Goal: Check status: Check status

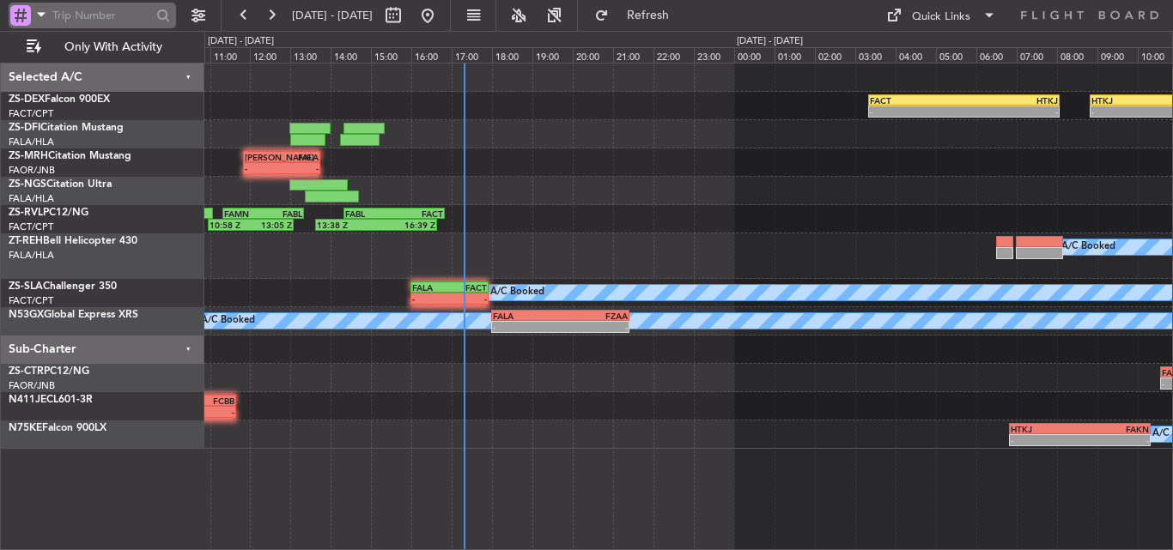
click at [36, 10] on span at bounding box center [41, 13] width 21 height 21
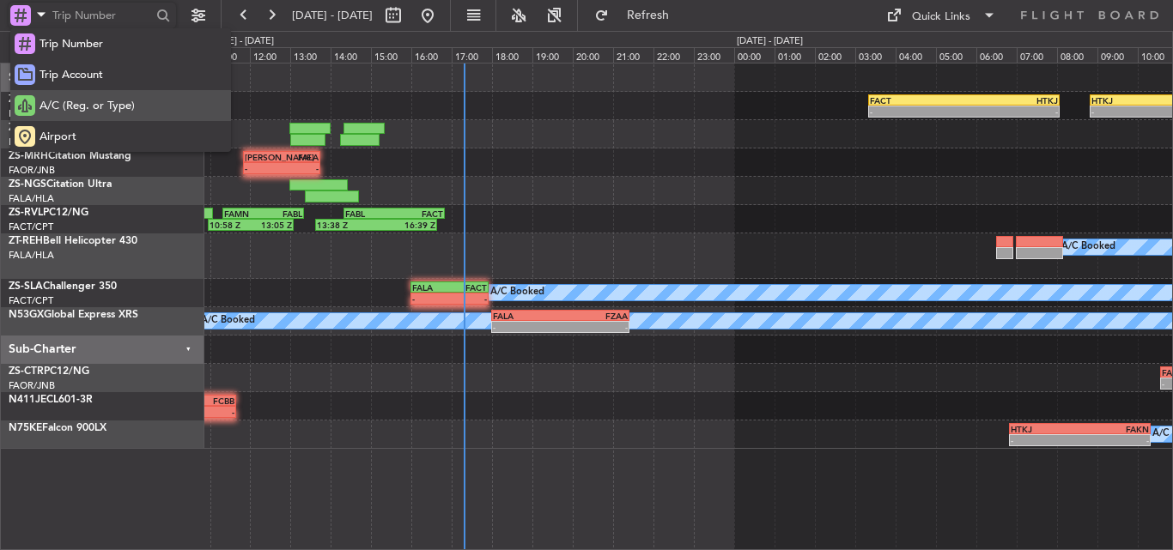
click at [90, 99] on span "A/C (Reg. or Type)" at bounding box center [86, 106] width 95 height 17
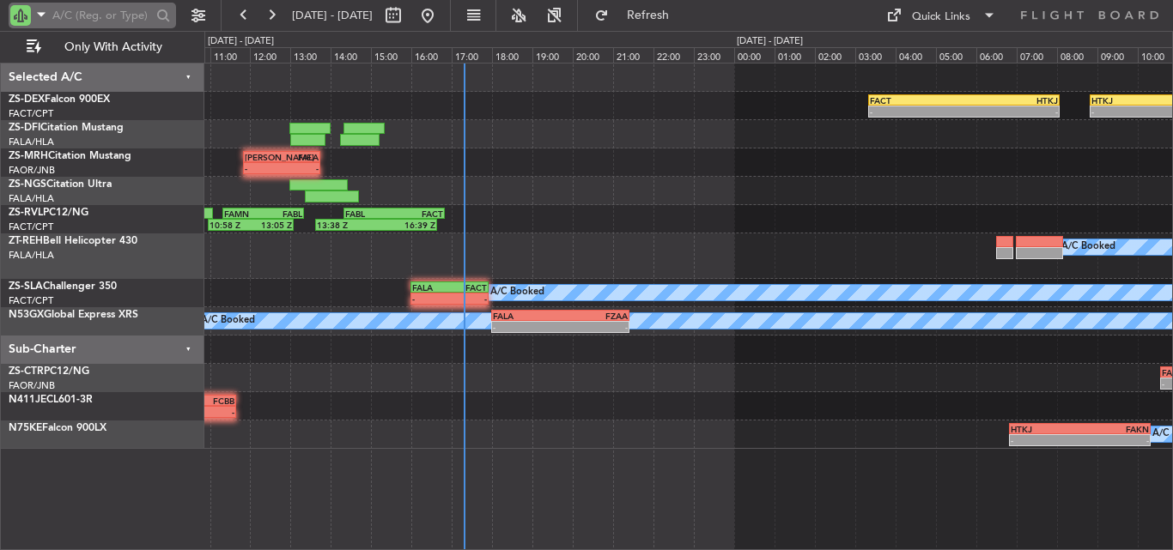
click at [89, 20] on input "text" at bounding box center [101, 16] width 99 height 26
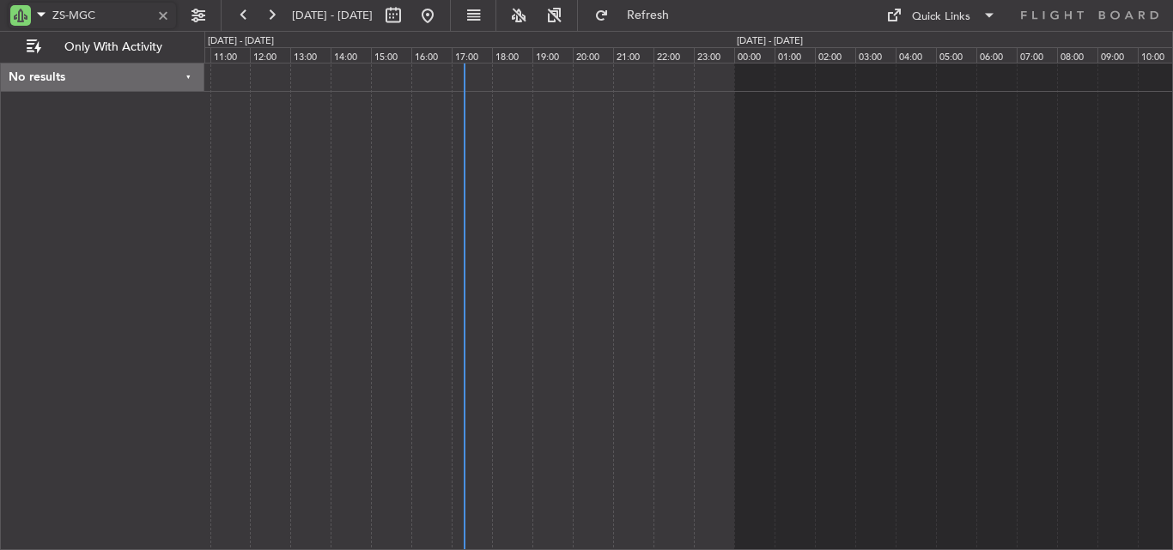
type input "ZS-MGC"
click at [192, 79] on div "No results" at bounding box center [102, 78] width 203 height 28
click at [239, 16] on button at bounding box center [243, 15] width 27 height 27
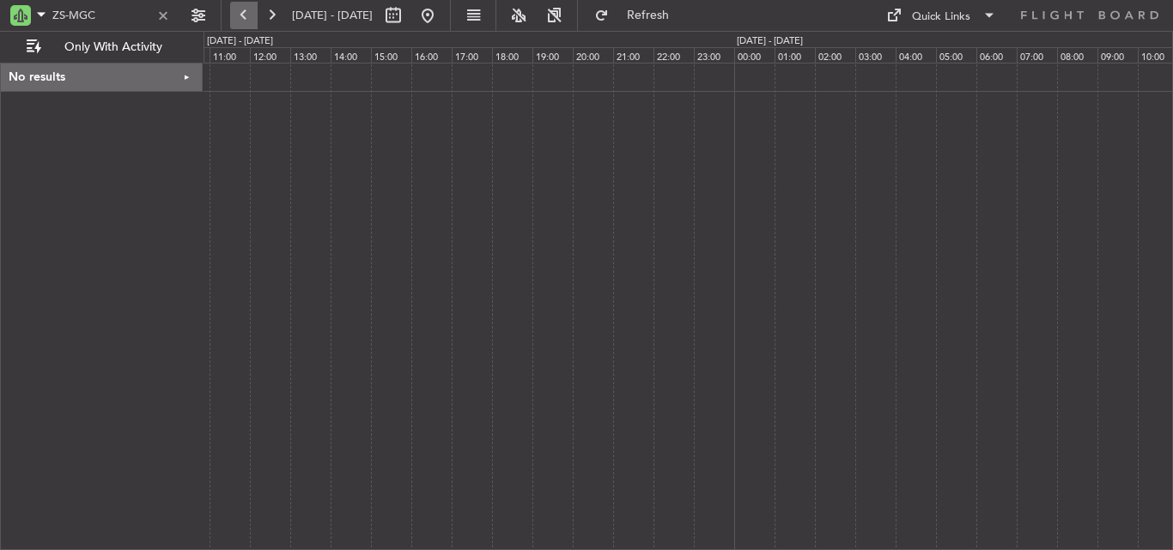
click at [239, 16] on button at bounding box center [243, 15] width 27 height 27
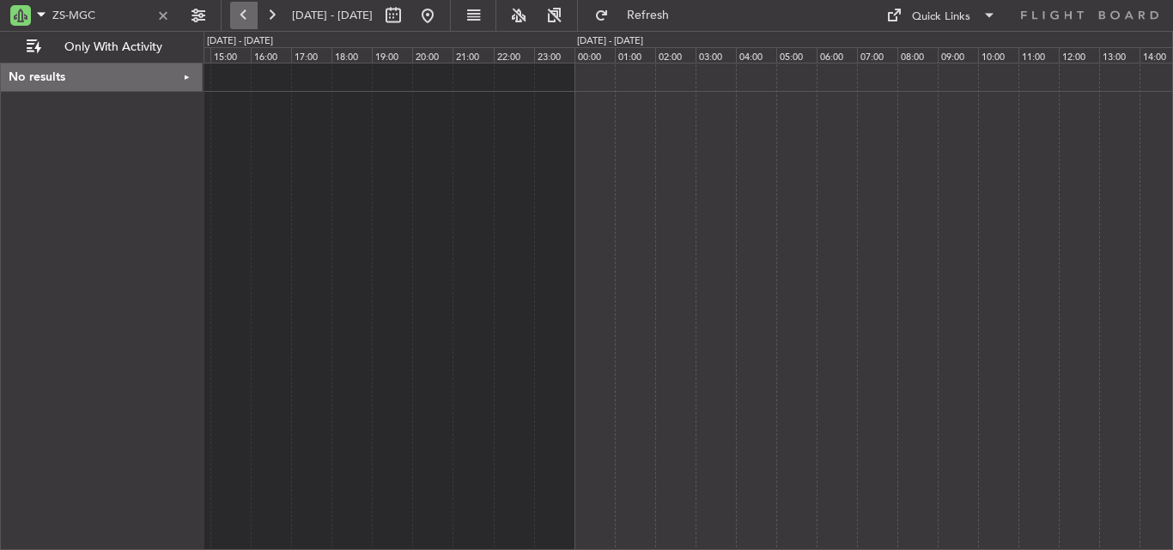
click at [239, 16] on button at bounding box center [243, 15] width 27 height 27
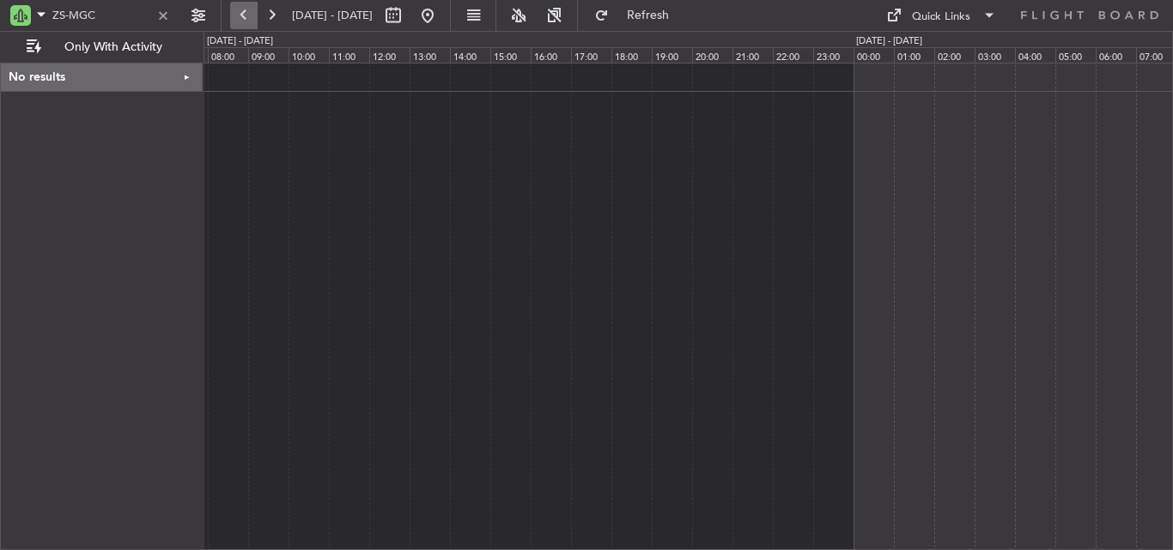
click at [239, 16] on button at bounding box center [243, 15] width 27 height 27
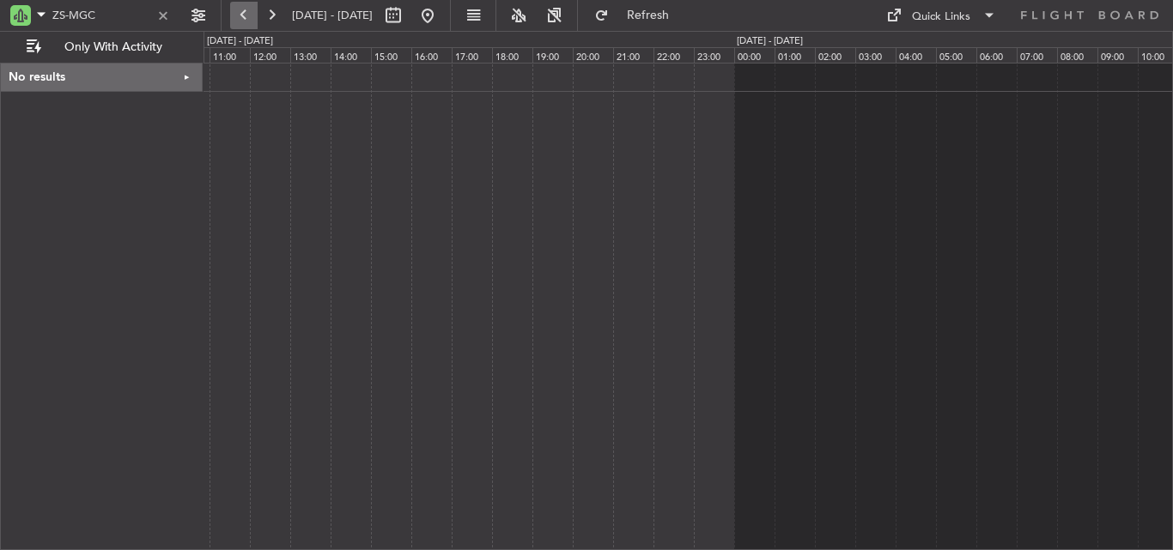
click at [239, 16] on button at bounding box center [243, 15] width 27 height 27
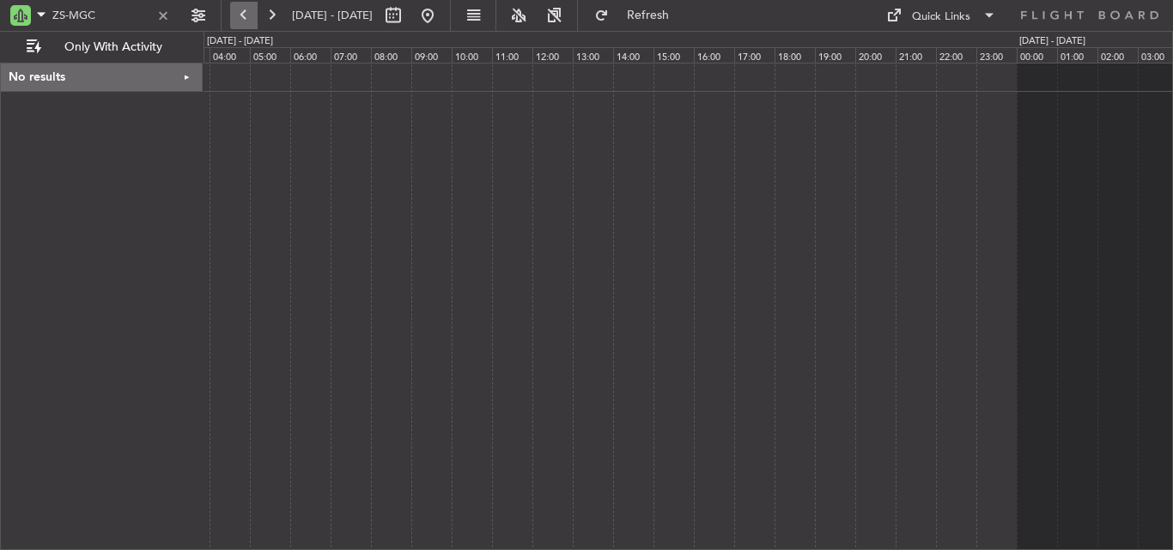
click at [239, 16] on button at bounding box center [243, 15] width 27 height 27
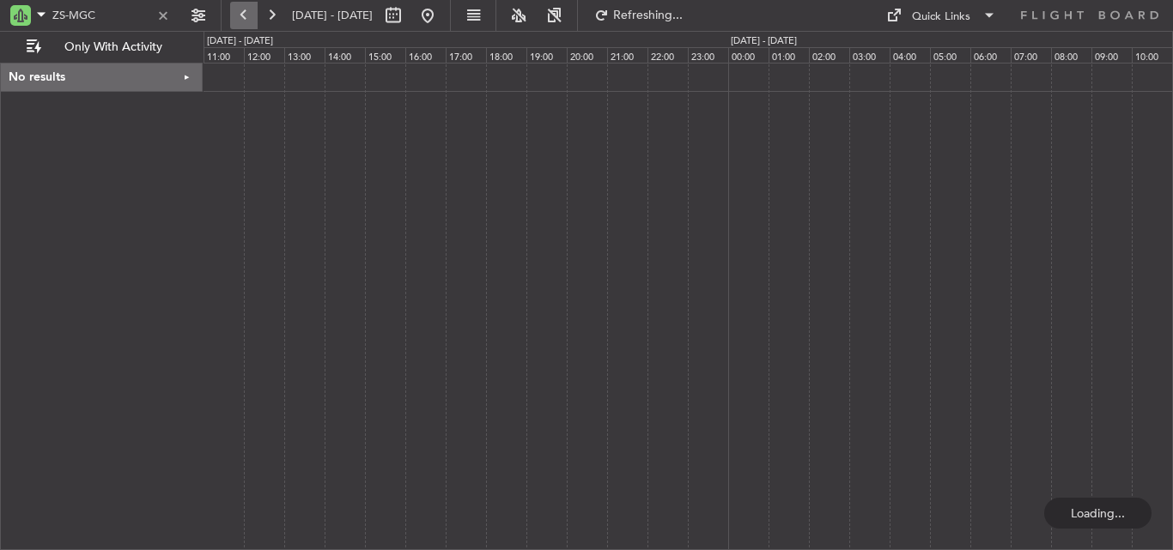
click at [239, 16] on button at bounding box center [243, 15] width 27 height 27
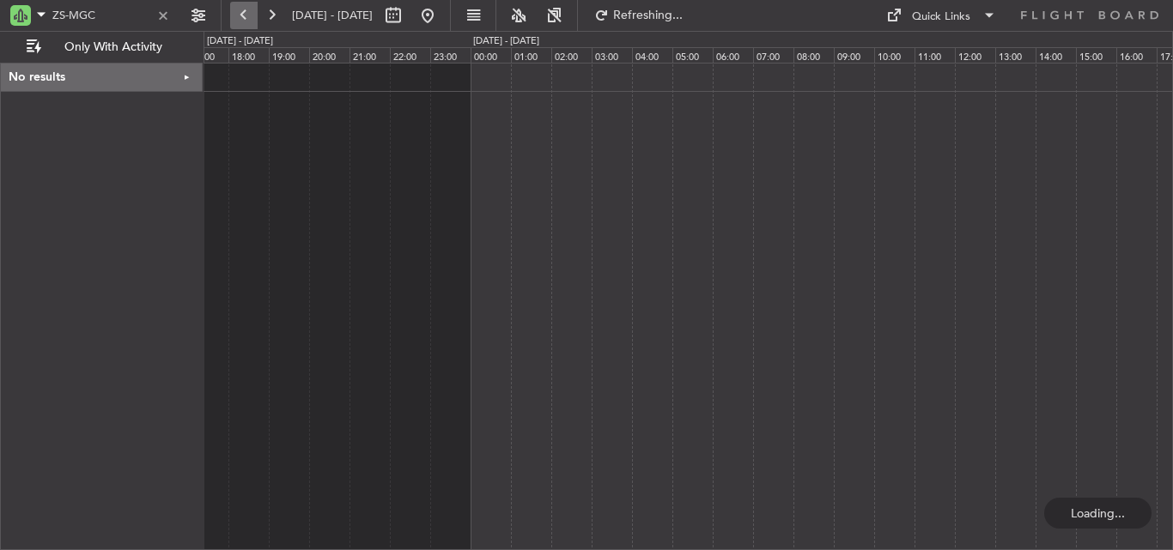
click at [239, 16] on button at bounding box center [243, 15] width 27 height 27
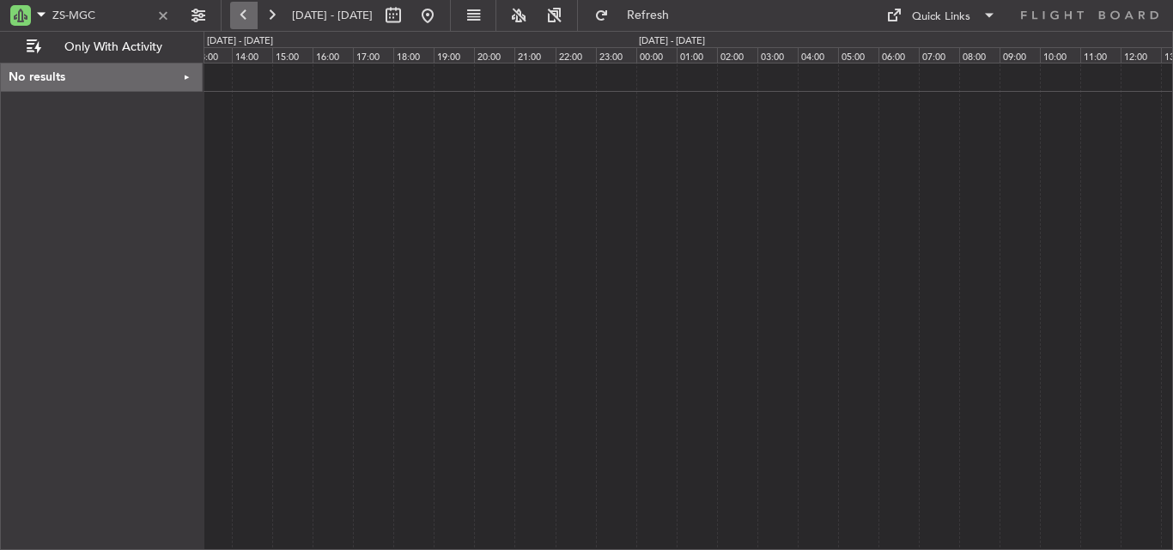
click at [239, 16] on button at bounding box center [243, 15] width 27 height 27
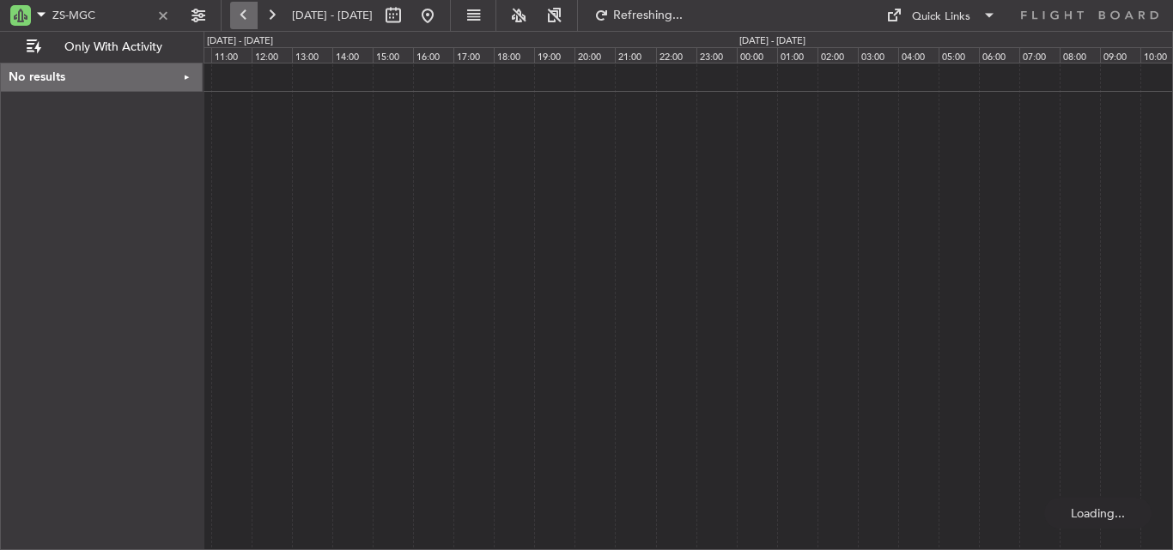
click at [239, 16] on button at bounding box center [243, 15] width 27 height 27
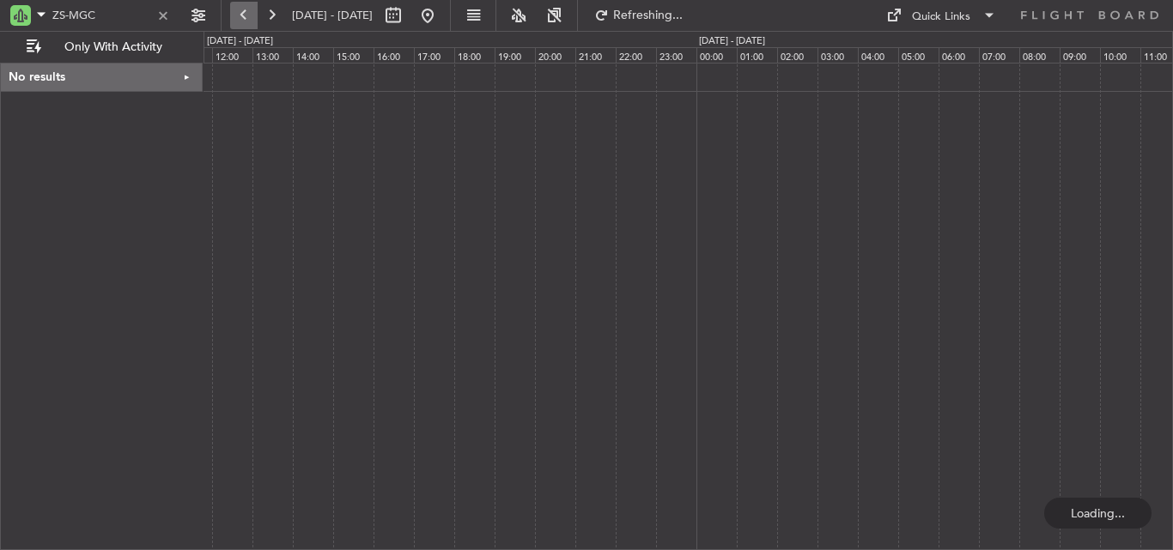
click at [239, 16] on button at bounding box center [243, 15] width 27 height 27
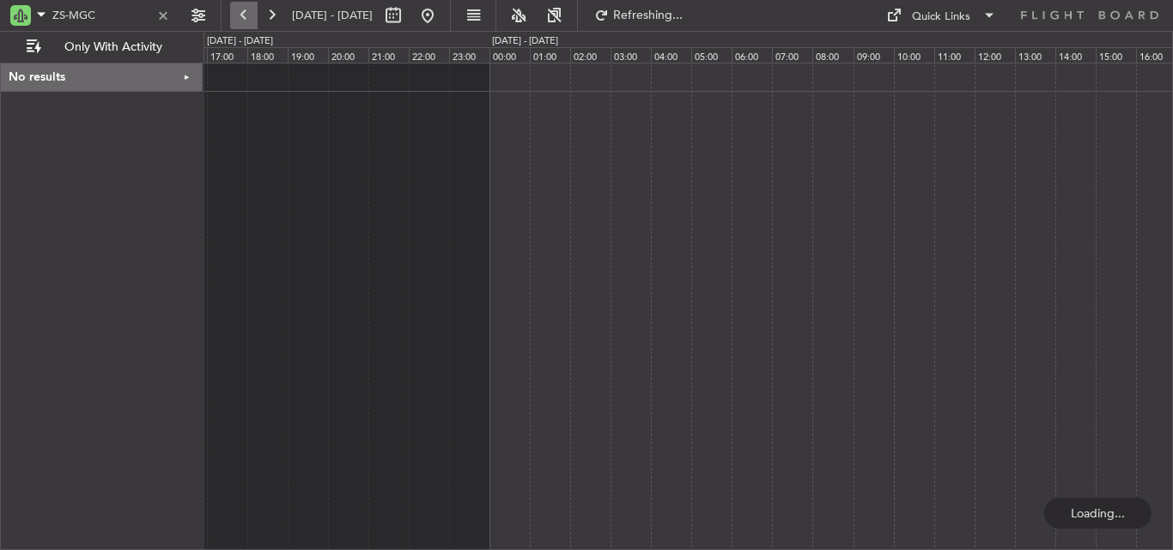
click at [239, 16] on button at bounding box center [243, 15] width 27 height 27
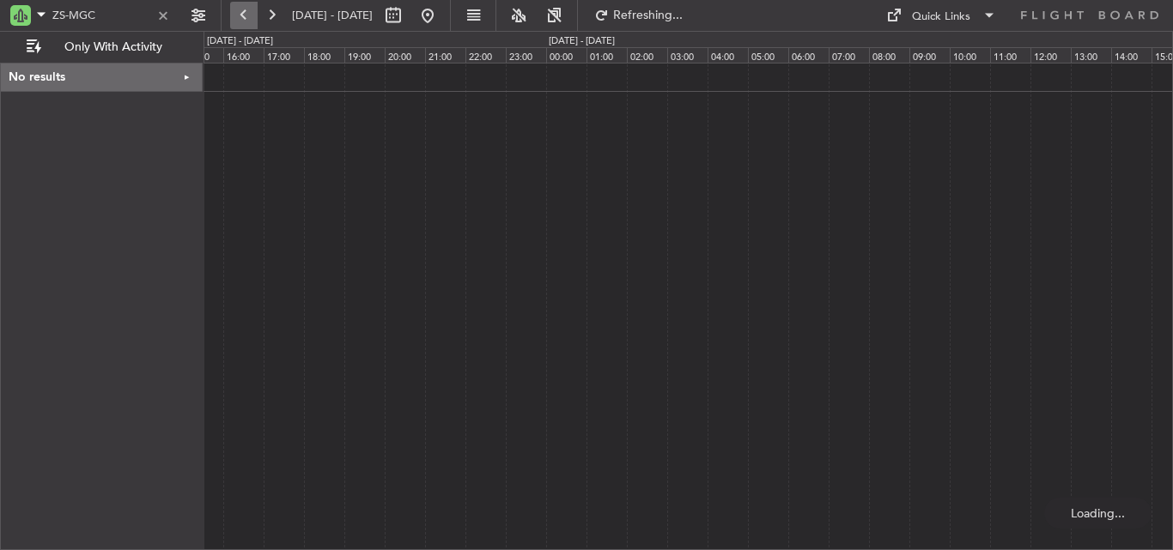
click at [239, 16] on button at bounding box center [243, 15] width 27 height 27
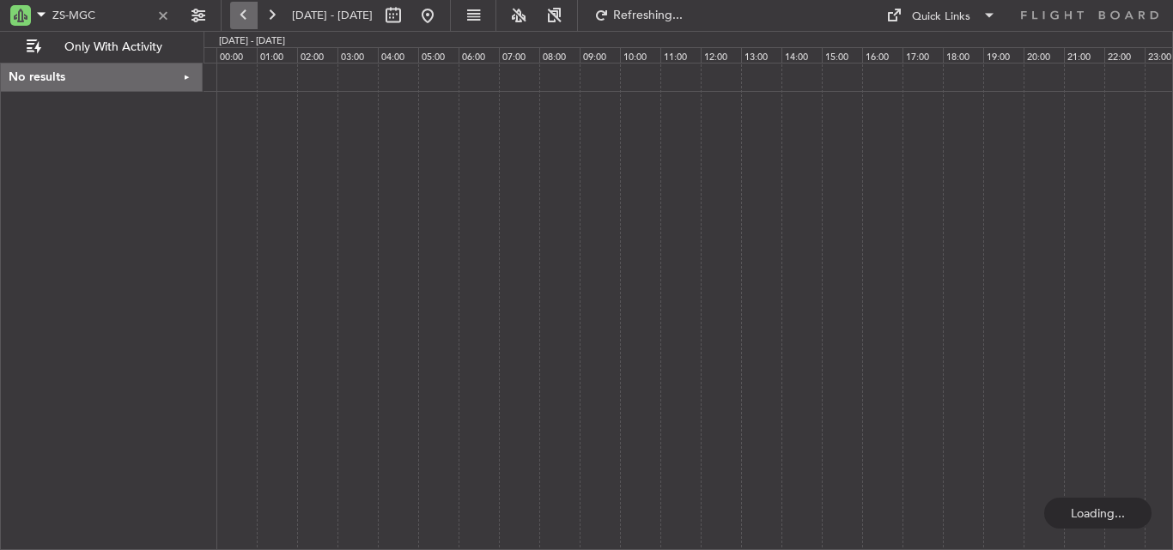
click at [239, 16] on button at bounding box center [243, 15] width 27 height 27
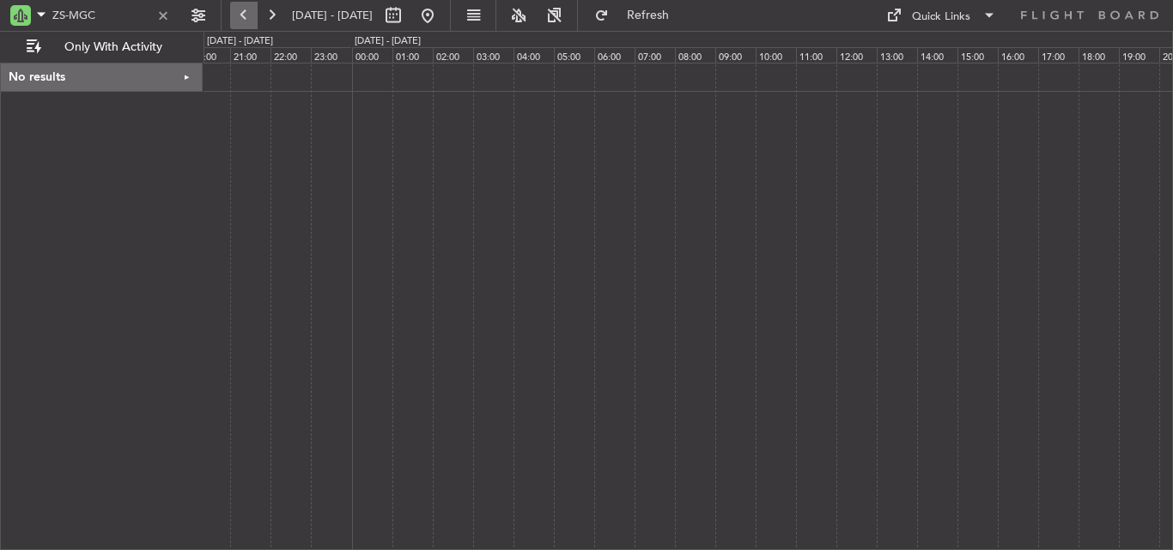
click at [239, 16] on button at bounding box center [243, 15] width 27 height 27
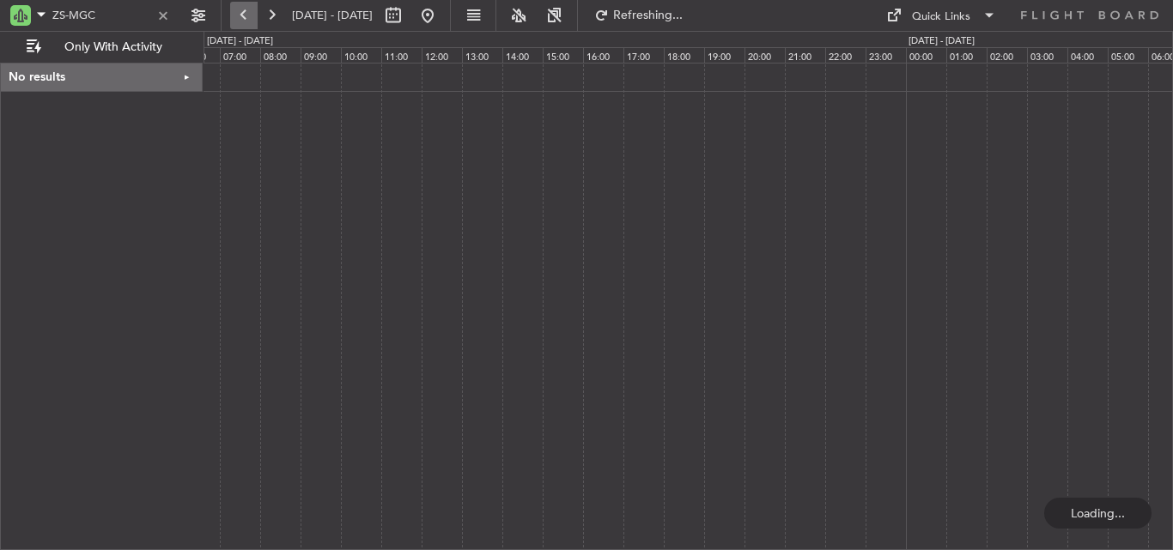
click at [239, 16] on button at bounding box center [243, 15] width 27 height 27
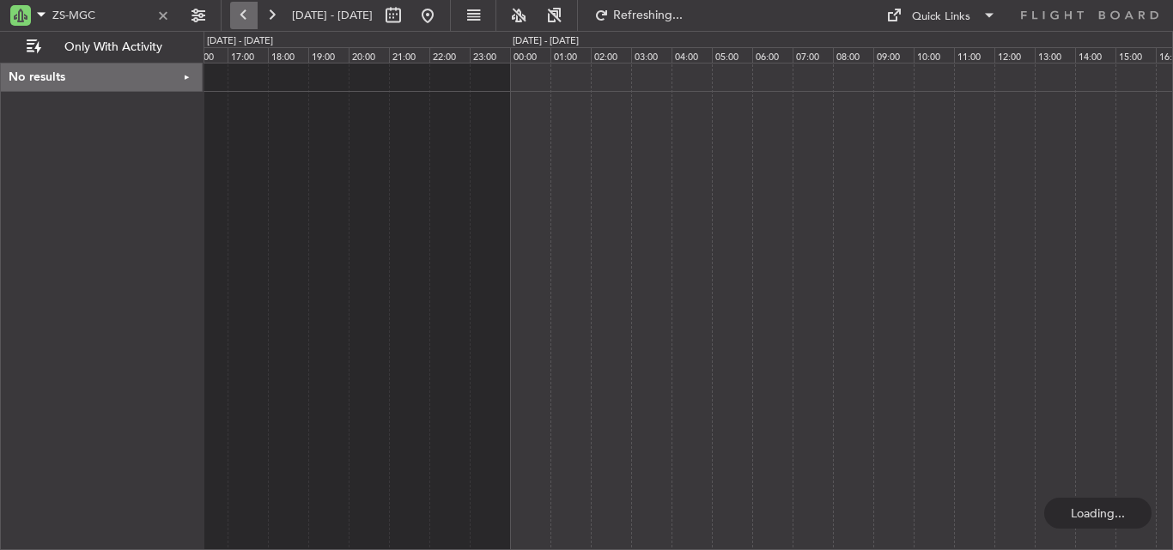
click at [239, 16] on button at bounding box center [243, 15] width 27 height 27
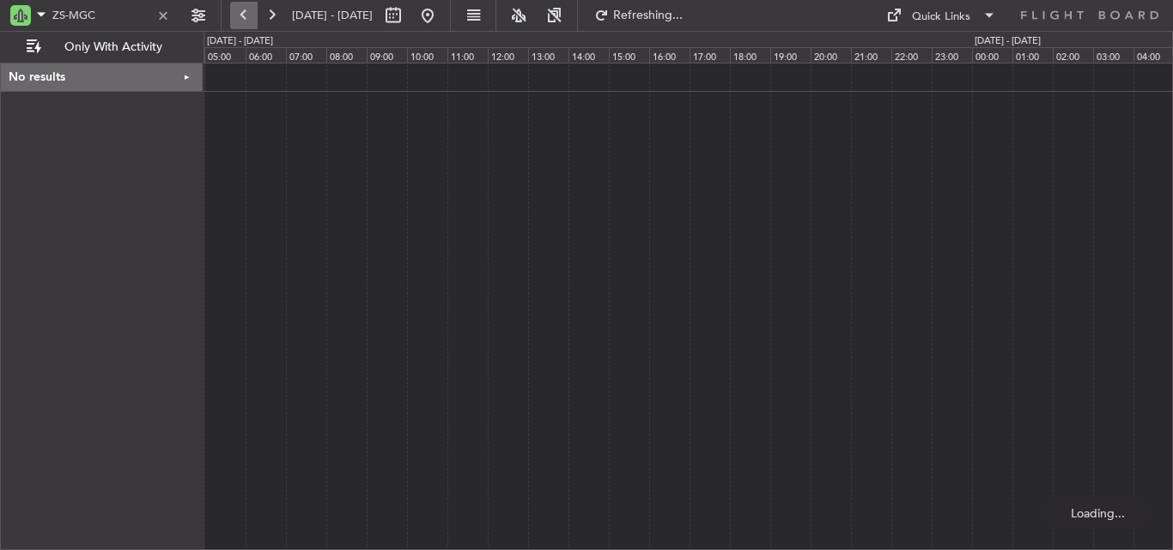
click at [239, 16] on button at bounding box center [243, 15] width 27 height 27
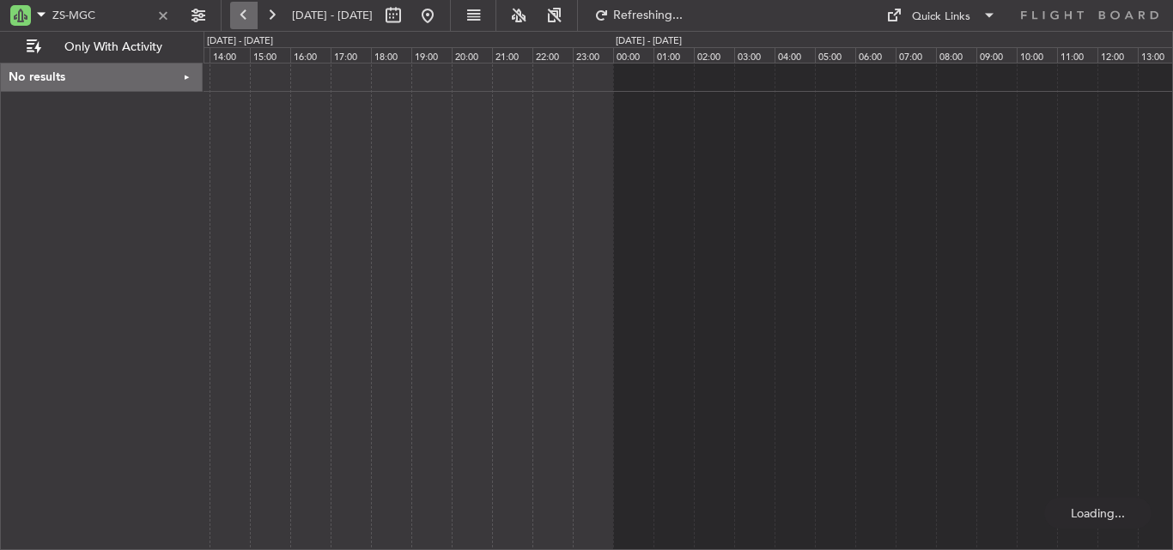
click at [239, 16] on button at bounding box center [243, 15] width 27 height 27
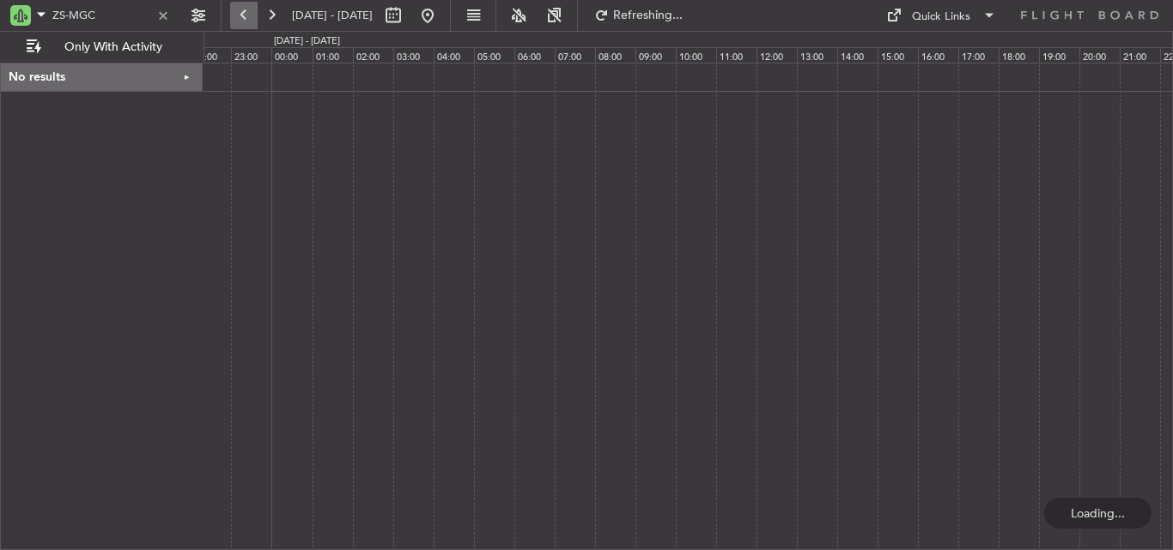
click at [239, 16] on button at bounding box center [243, 15] width 27 height 27
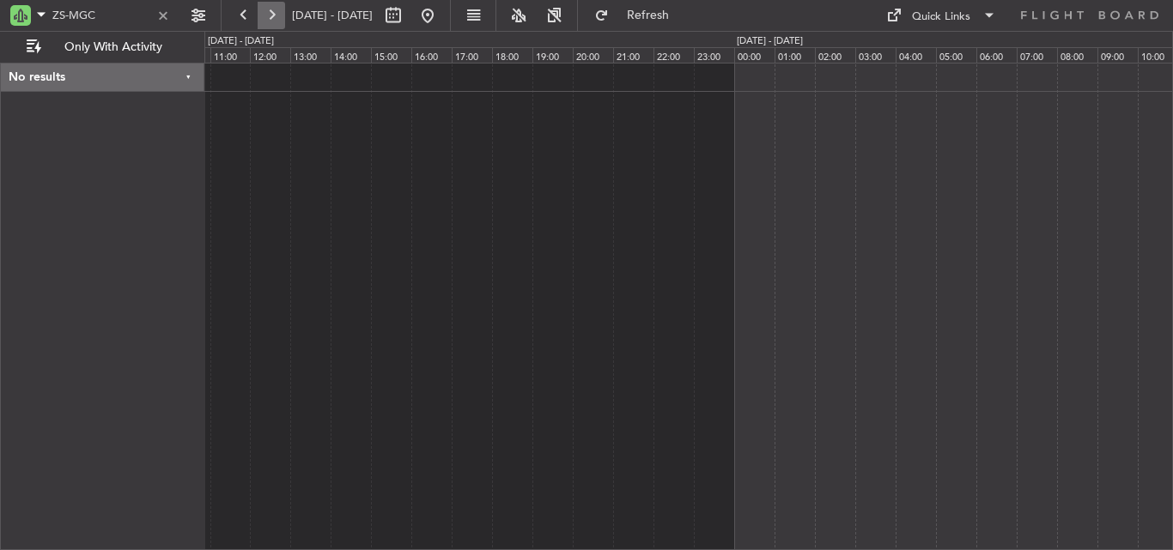
click at [265, 18] on button at bounding box center [271, 15] width 27 height 27
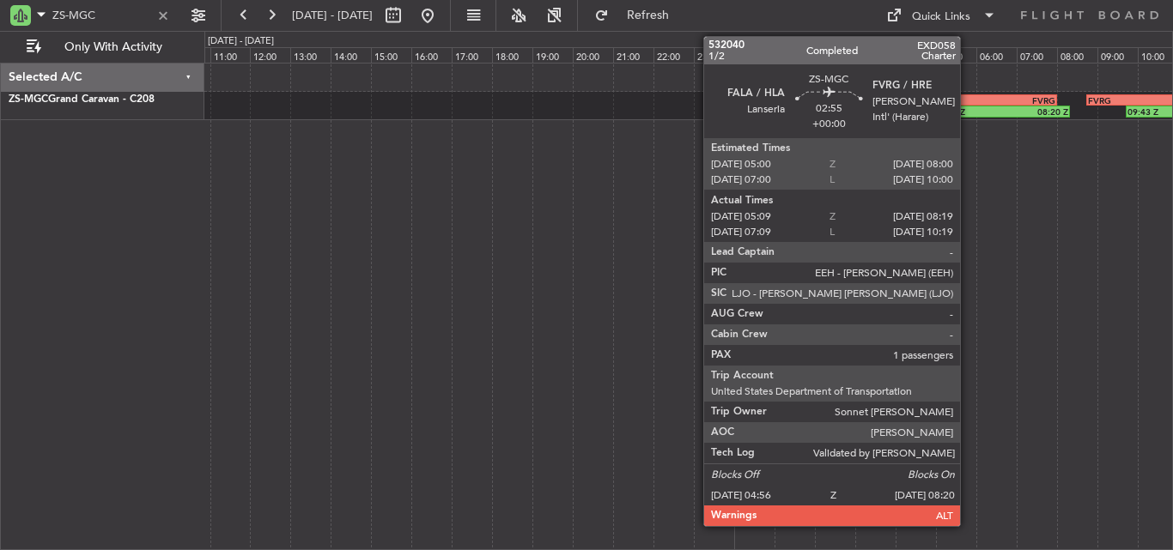
click at [967, 104] on div "FALA" at bounding box center [966, 100] width 59 height 10
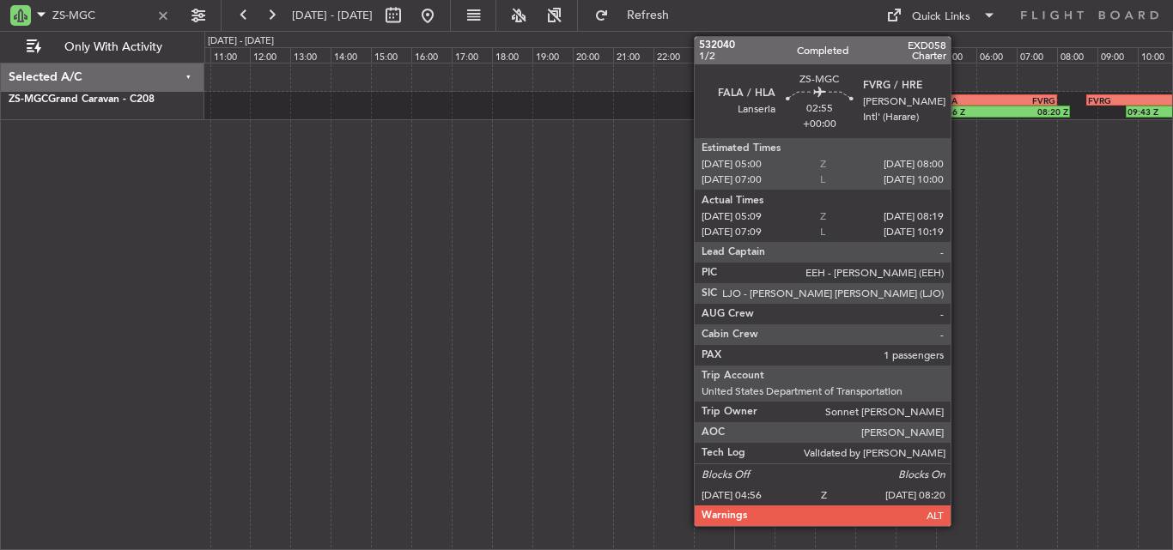
click at [958, 101] on div "FALA" at bounding box center [966, 100] width 59 height 10
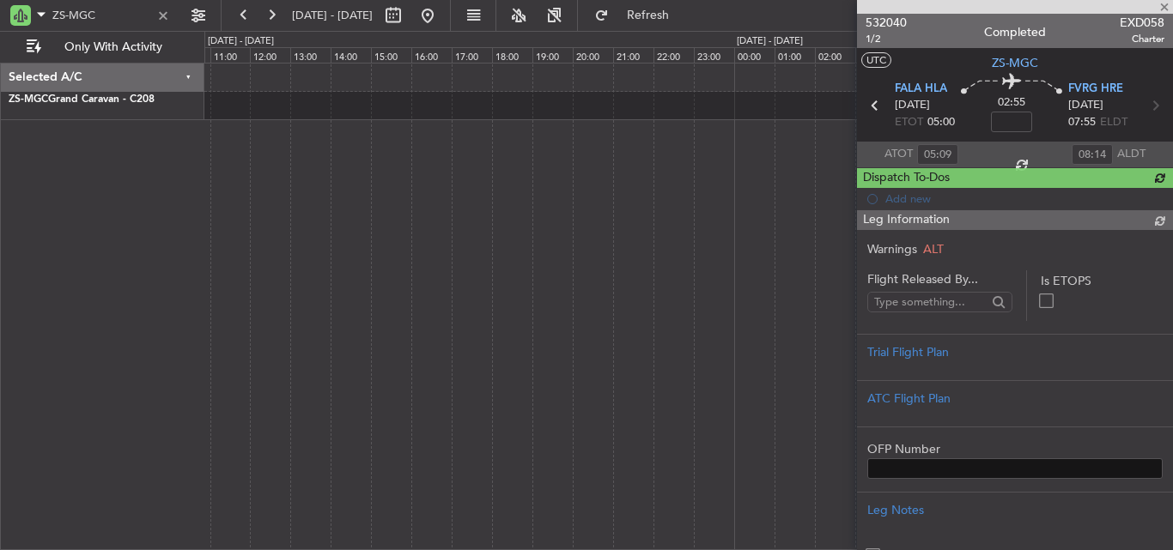
click at [892, 20] on span "532040" at bounding box center [885, 23] width 41 height 18
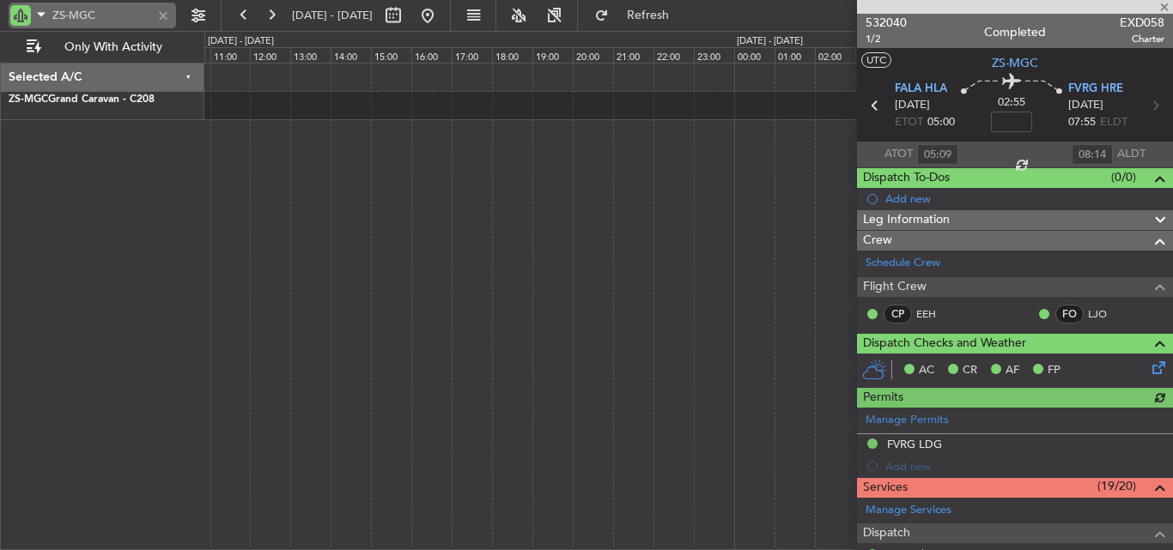
click at [172, 12] on div at bounding box center [163, 15] width 19 height 19
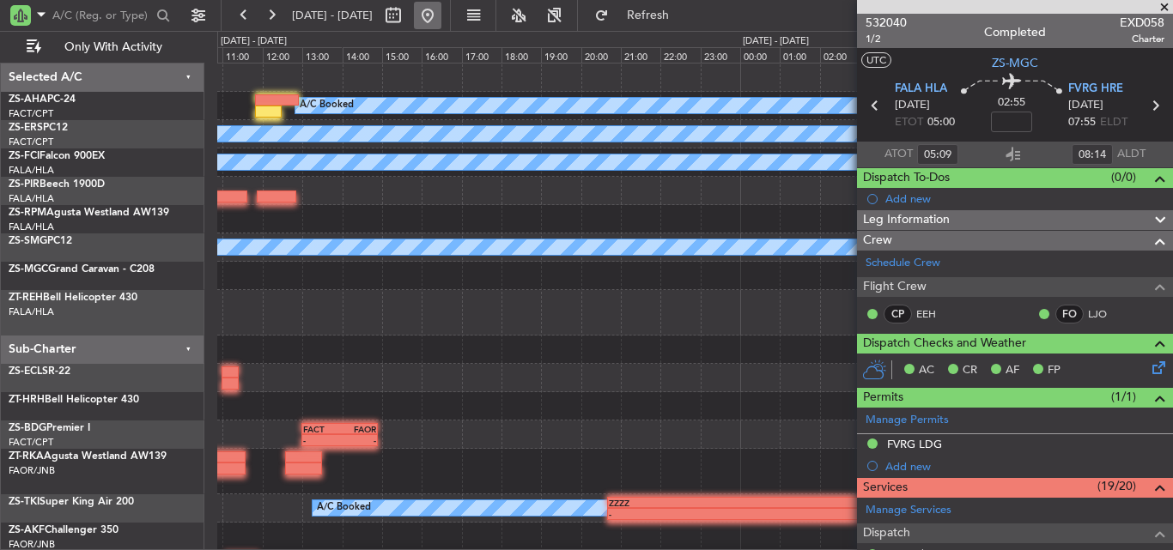
click at [441, 13] on button at bounding box center [427, 15] width 27 height 27
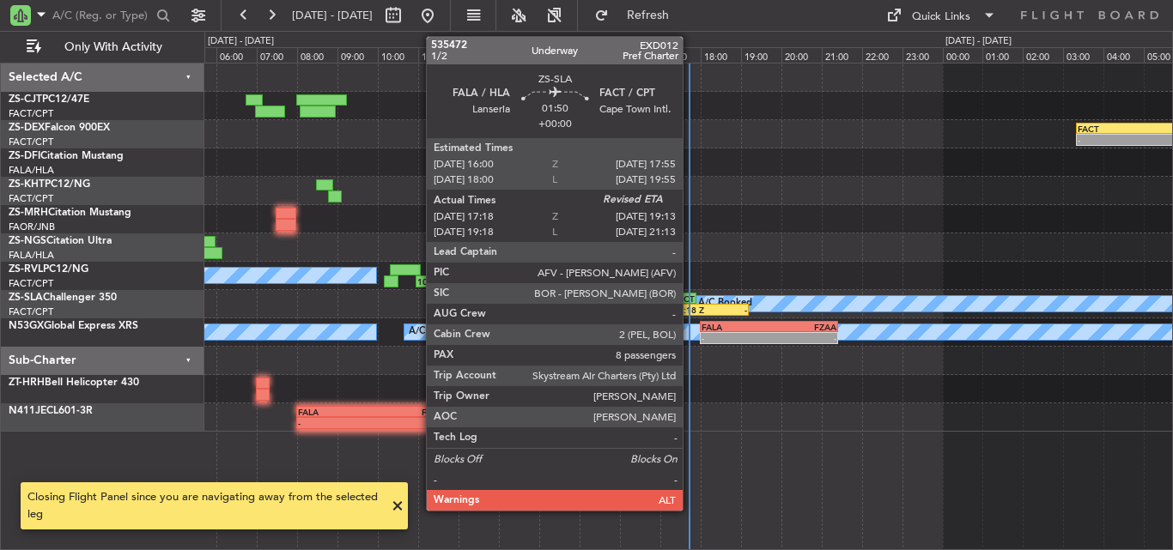
click at [690, 310] on div "17:18 Z" at bounding box center [691, 310] width 37 height 10
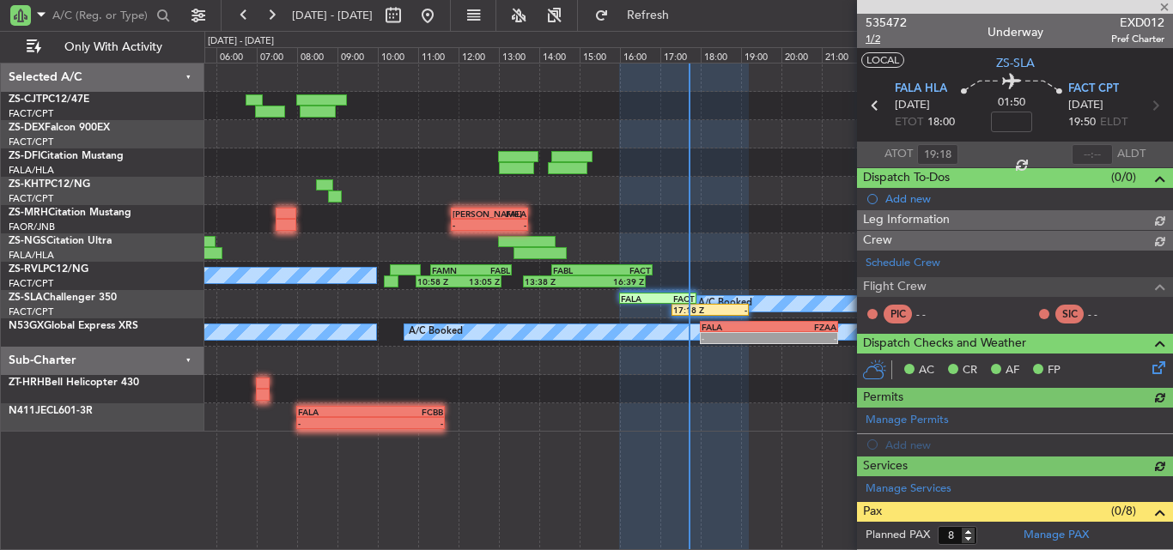
type input "17:18"
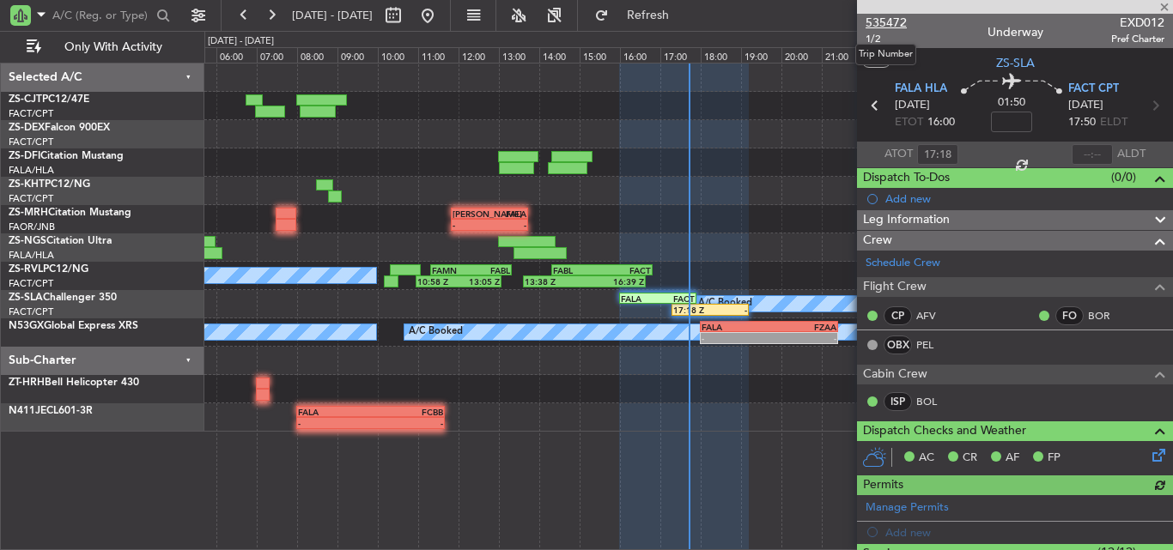
click at [887, 21] on span "535472" at bounding box center [885, 23] width 41 height 18
